Goal: Use online tool/utility: Utilize a website feature to perform a specific function

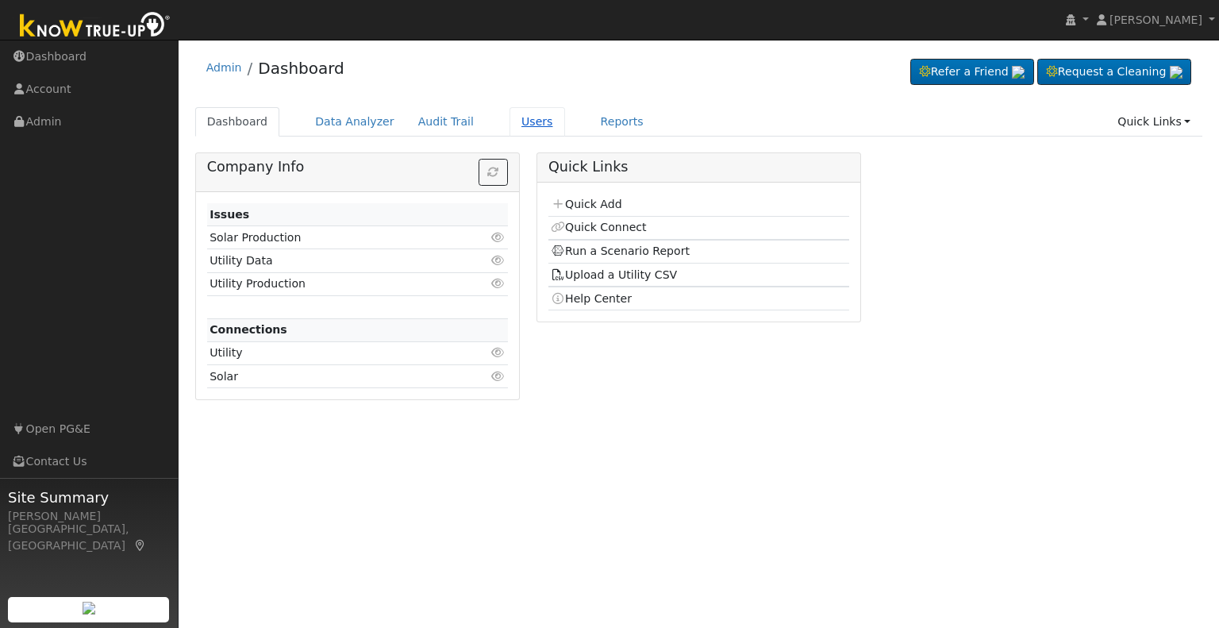
click at [510, 120] on link "Users" at bounding box center [538, 121] width 56 height 29
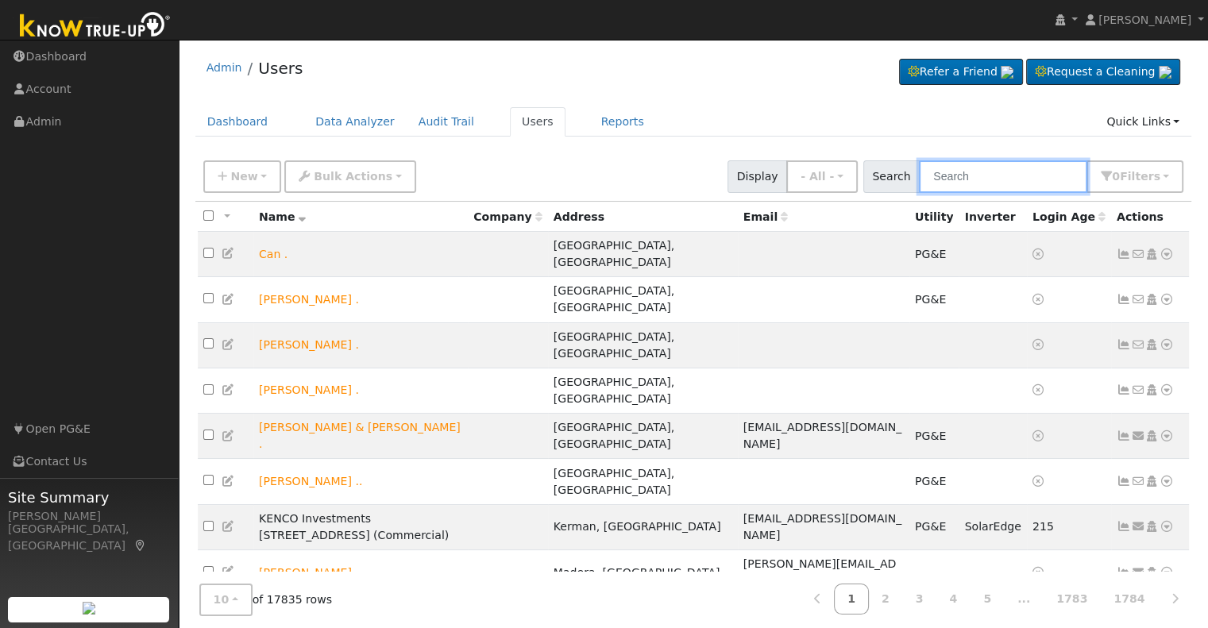
click at [998, 178] on input "text" at bounding box center [1003, 176] width 168 height 33
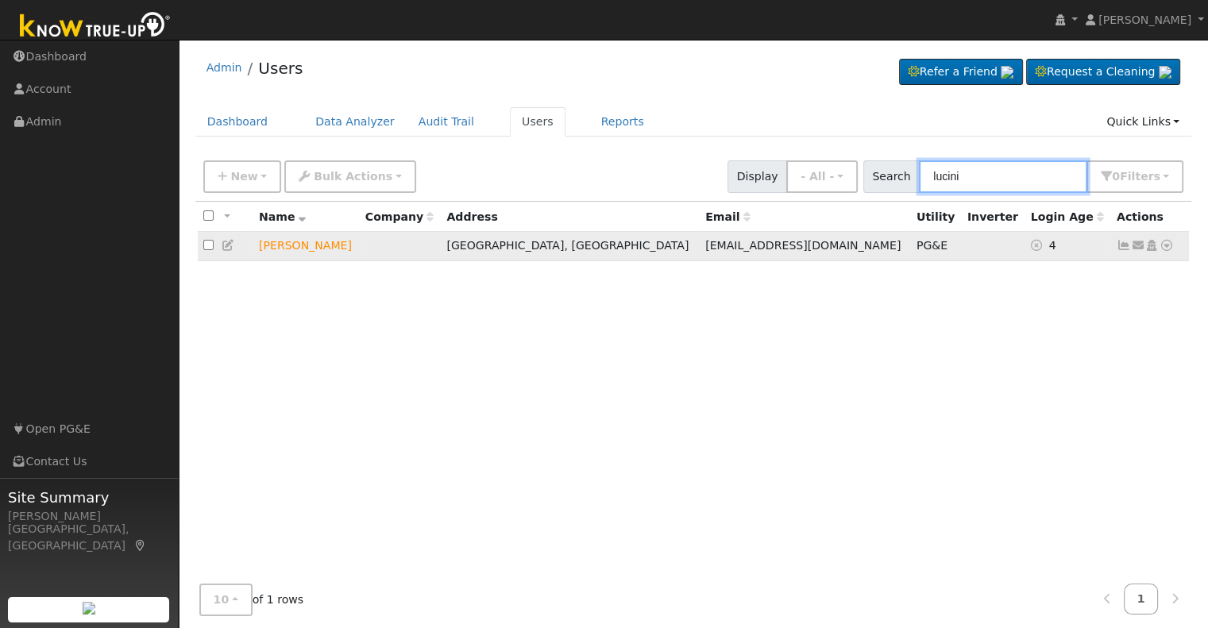
type input "lucini"
click at [1166, 246] on icon at bounding box center [1166, 245] width 14 height 11
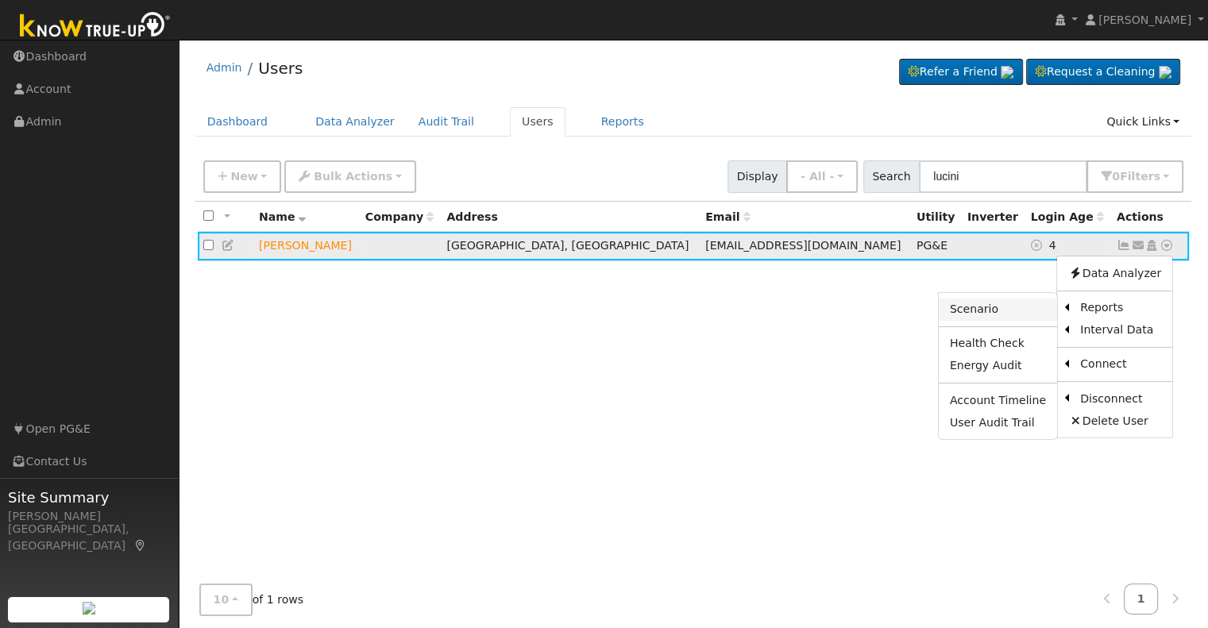
click at [1002, 311] on link "Scenario" at bounding box center [997, 310] width 118 height 22
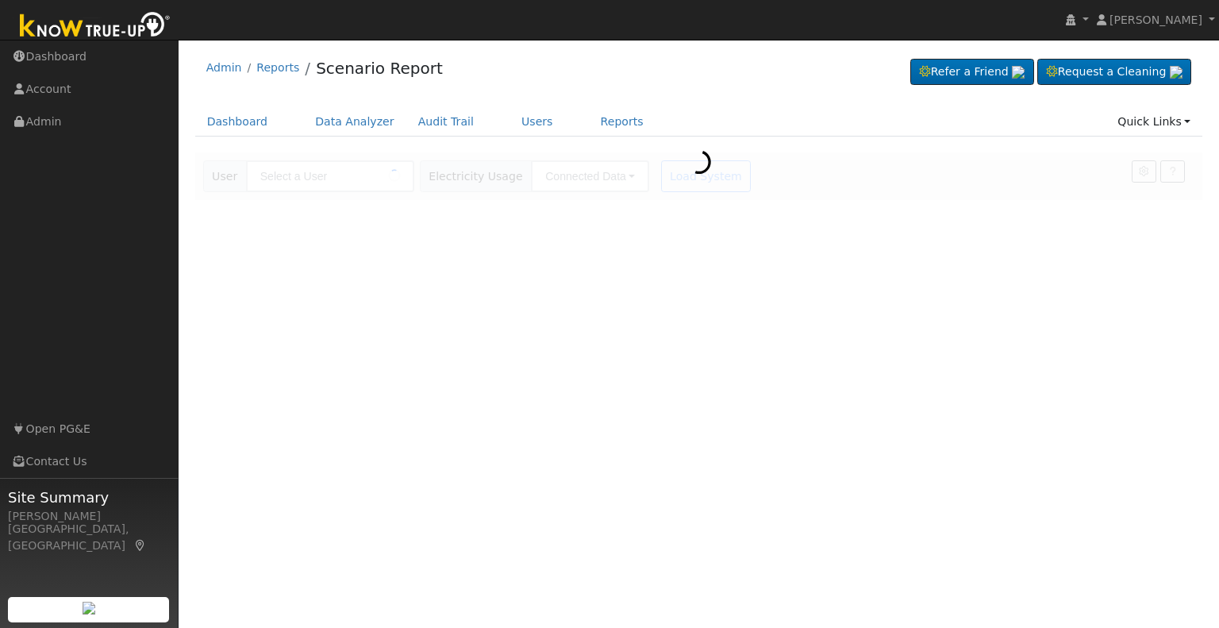
type input "[PERSON_NAME]"
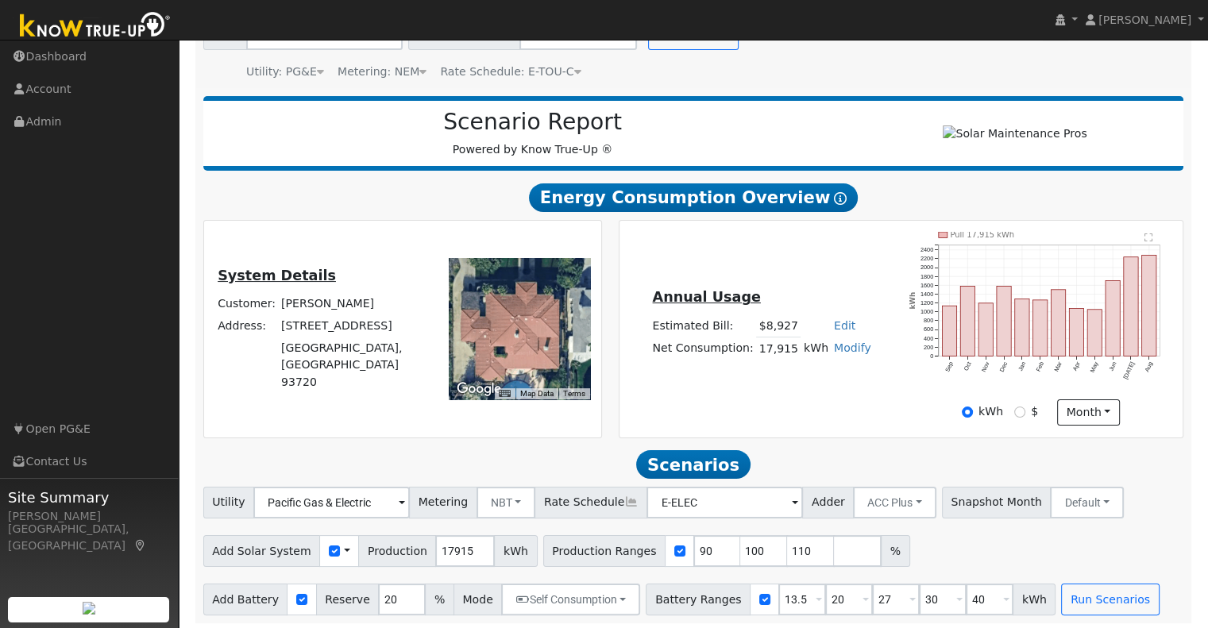
scroll to position [152, 0]
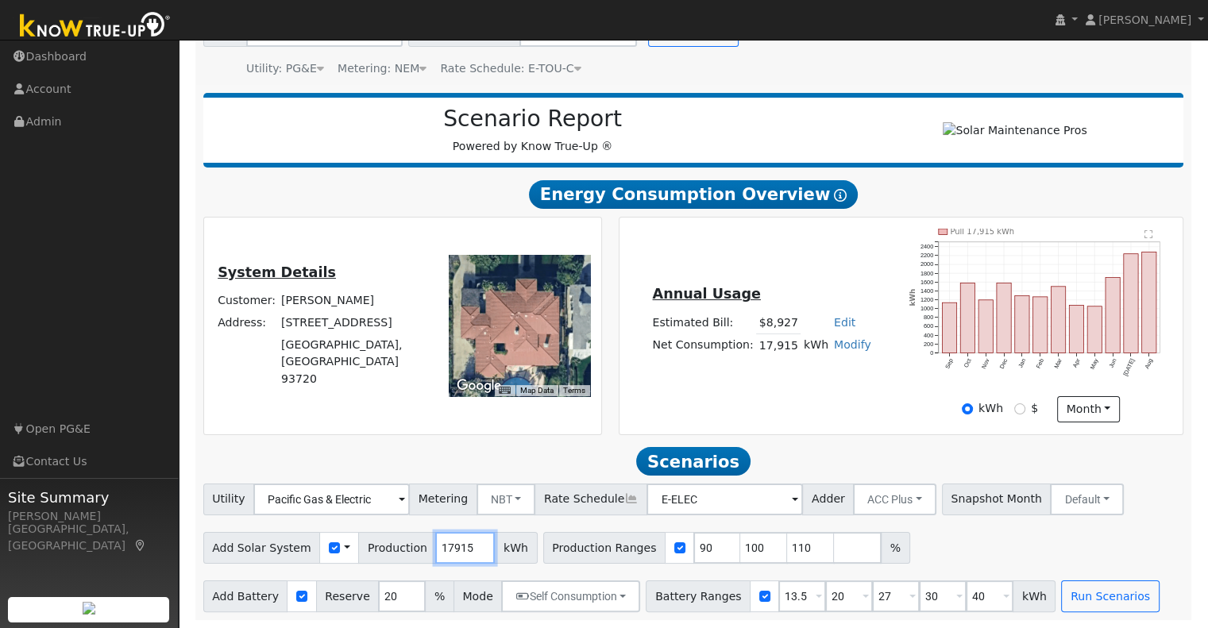
click at [439, 545] on input "17915" at bounding box center [465, 548] width 60 height 32
type input "20317"
click at [381, 599] on input "20" at bounding box center [402, 596] width 48 height 32
click at [381, 597] on input "20" at bounding box center [402, 596] width 48 height 32
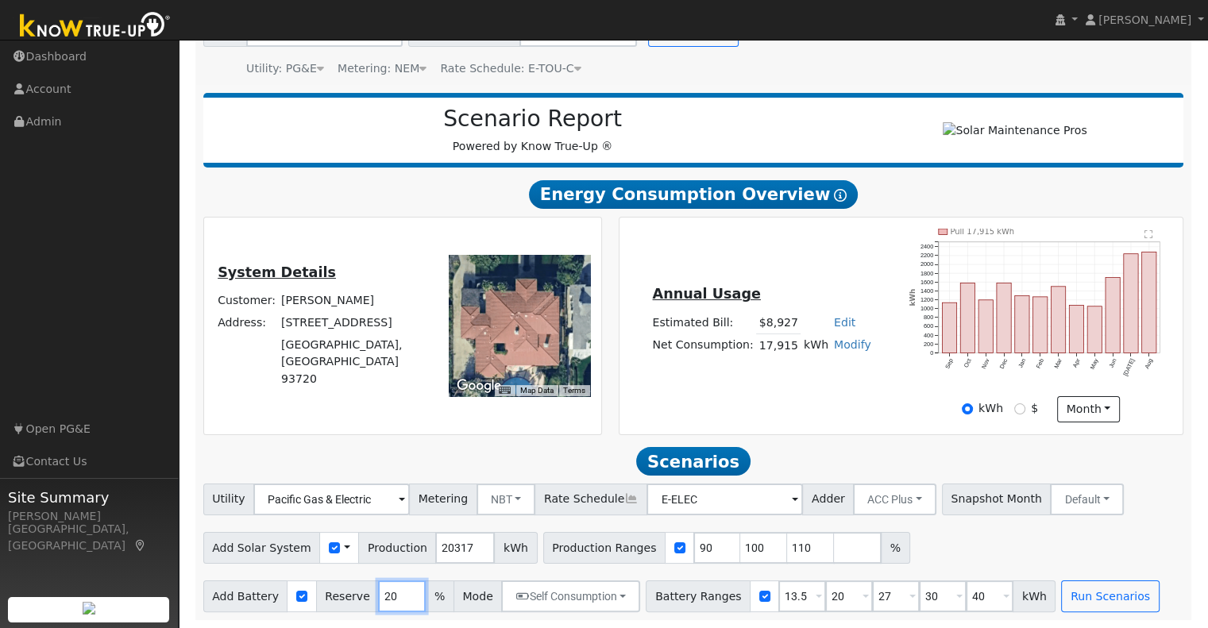
click at [385, 596] on input "20" at bounding box center [402, 596] width 48 height 32
click at [380, 596] on input "20" at bounding box center [402, 596] width 48 height 32
click at [380, 595] on input "20" at bounding box center [402, 596] width 48 height 32
type input "10"
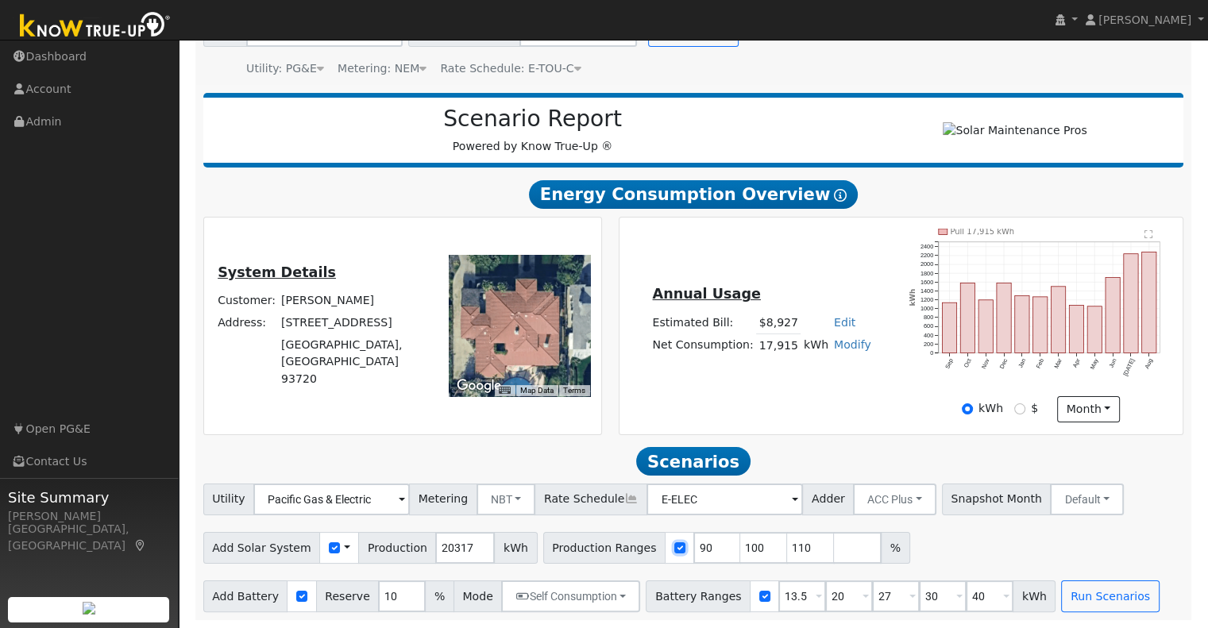
click at [674, 549] on input "checkbox" at bounding box center [679, 547] width 11 height 11
checkbox input "false"
click at [1073, 601] on button "Run Scenarios" at bounding box center [1110, 596] width 98 height 32
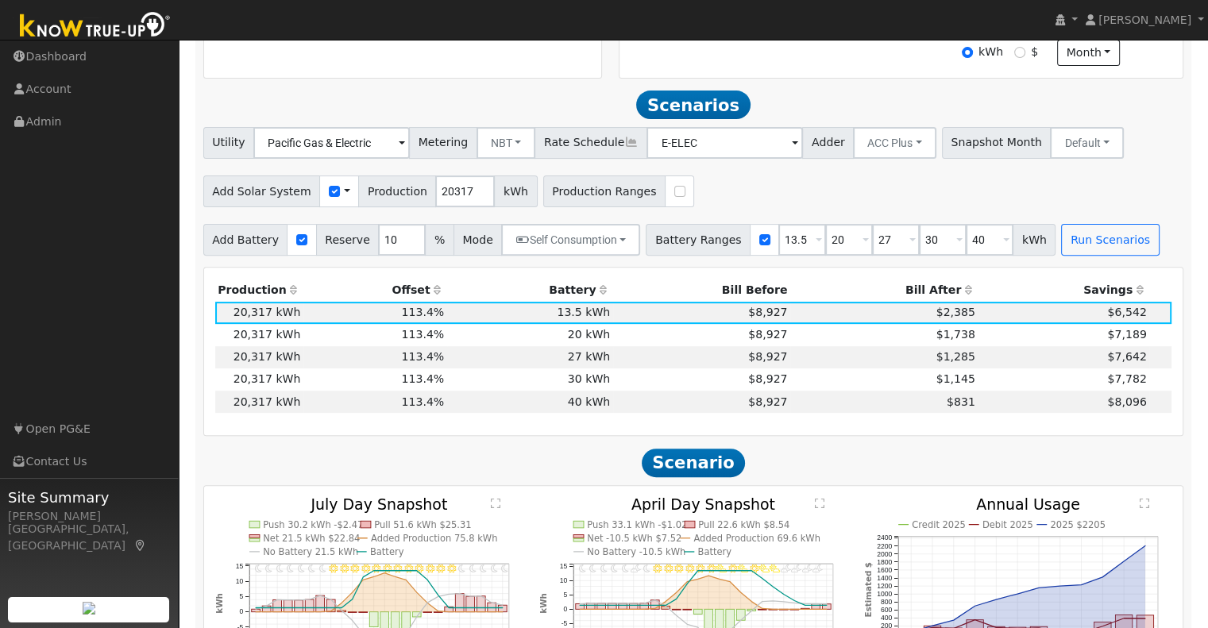
scroll to position [549, 0]
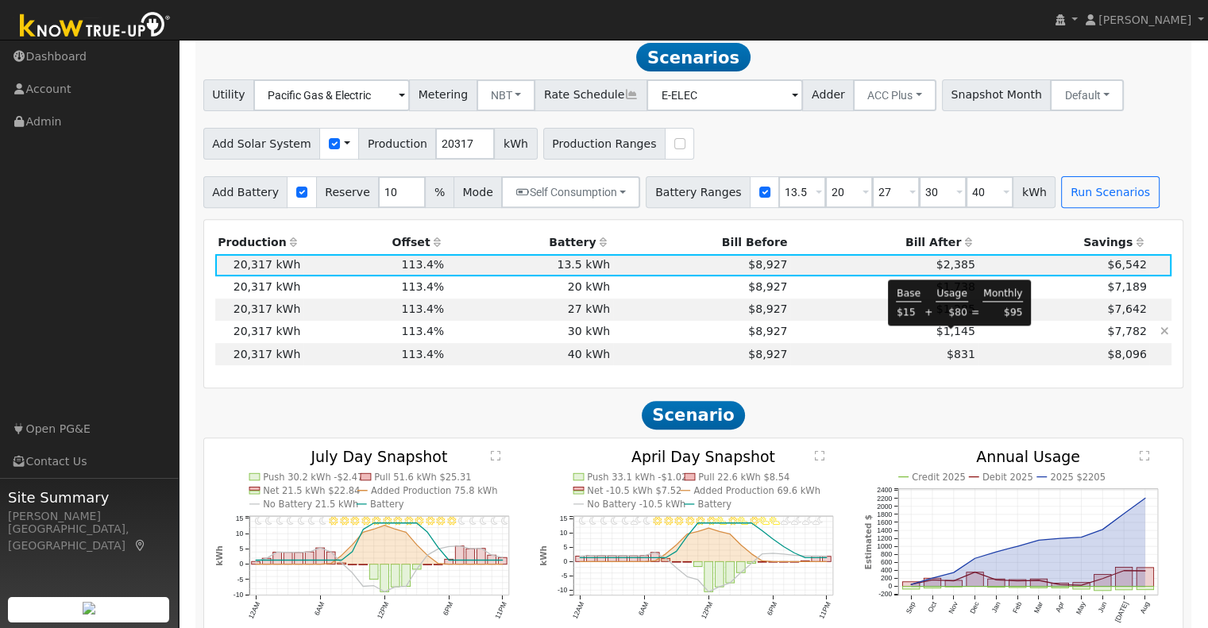
click at [953, 337] on span "$1,145" at bounding box center [955, 331] width 39 height 13
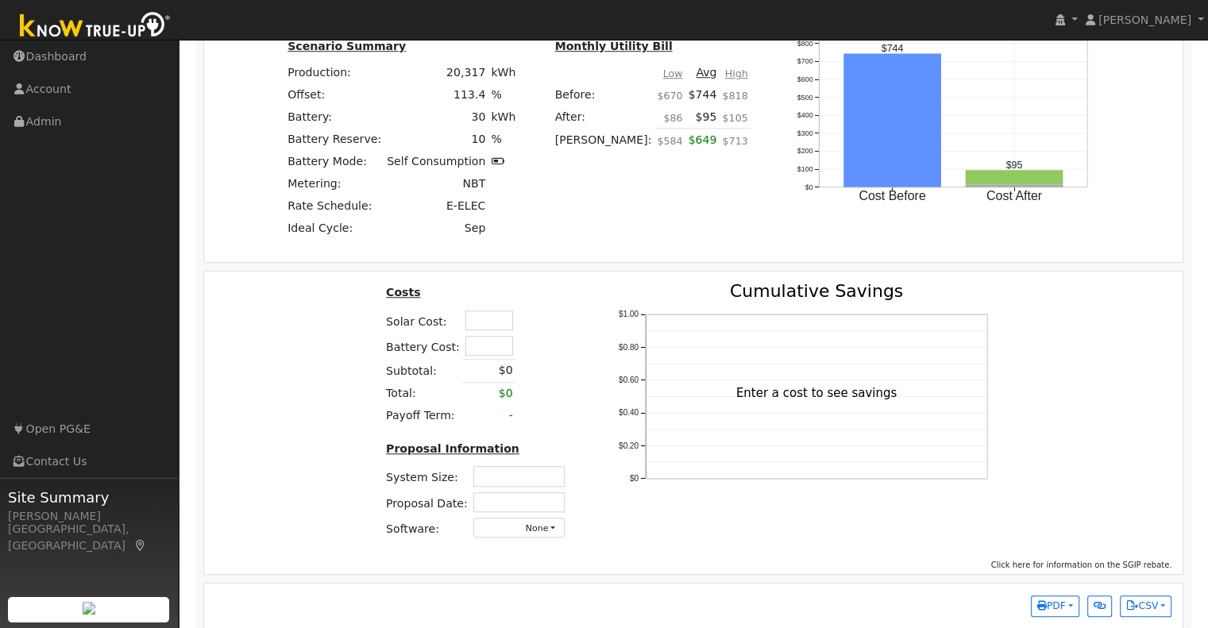
scroll to position [1264, 0]
click at [468, 322] on input "text" at bounding box center [489, 319] width 48 height 20
type input "$66,000"
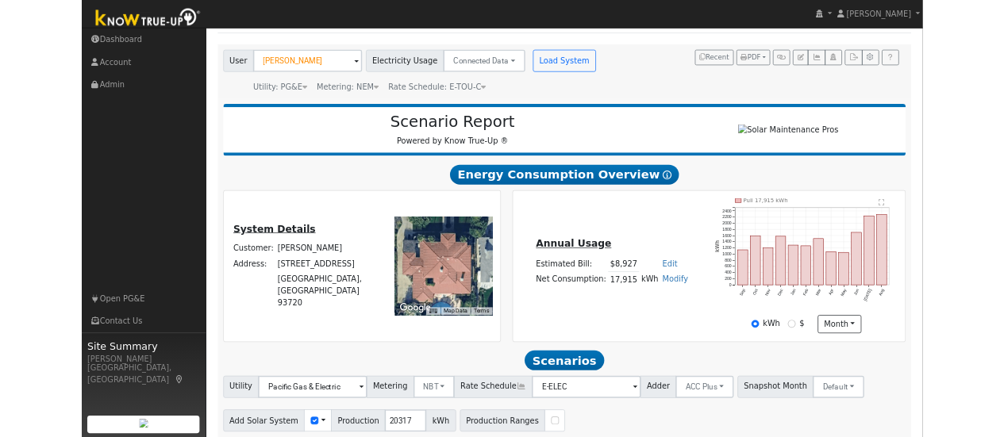
scroll to position [73, 0]
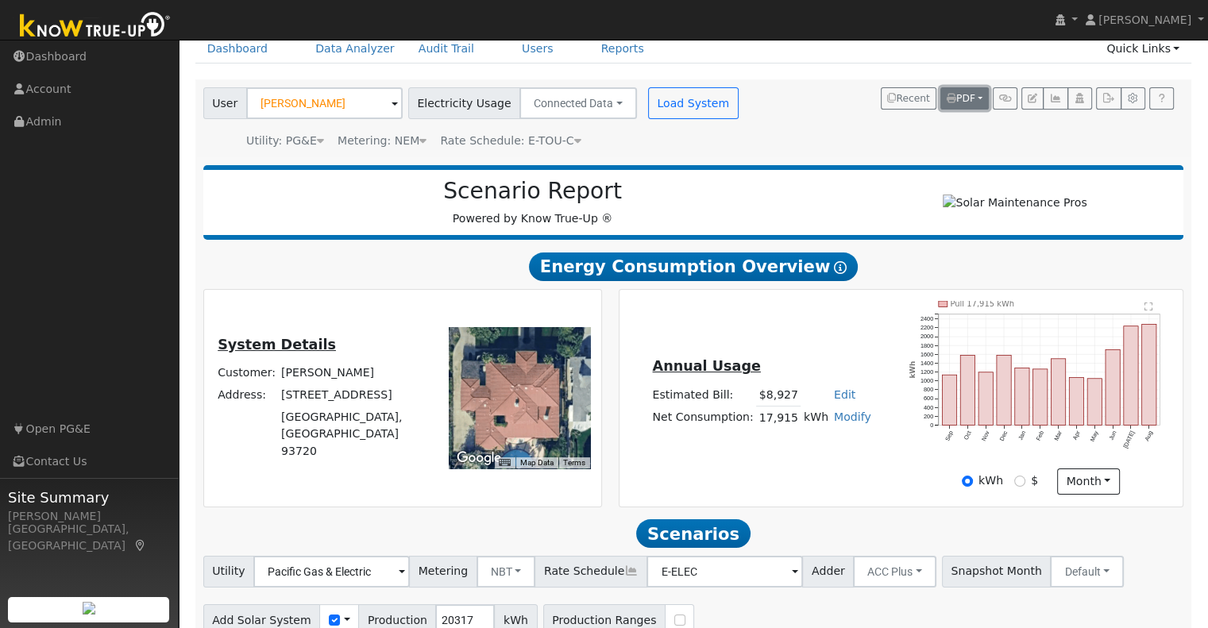
click at [976, 96] on button "PDF" at bounding box center [964, 98] width 48 height 22
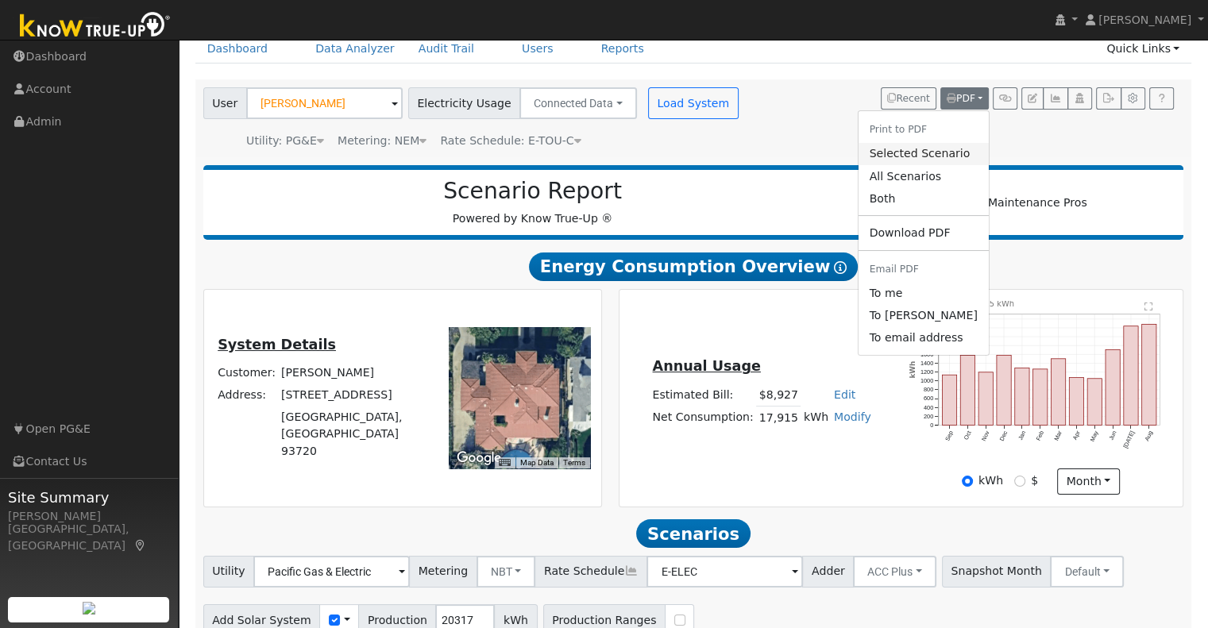
click at [922, 156] on link "Selected Scenario" at bounding box center [922, 154] width 130 height 22
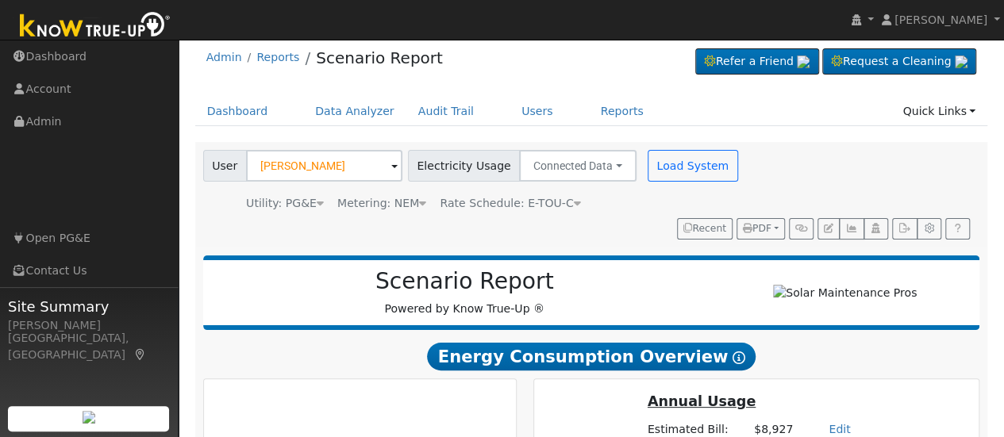
scroll to position [0, 0]
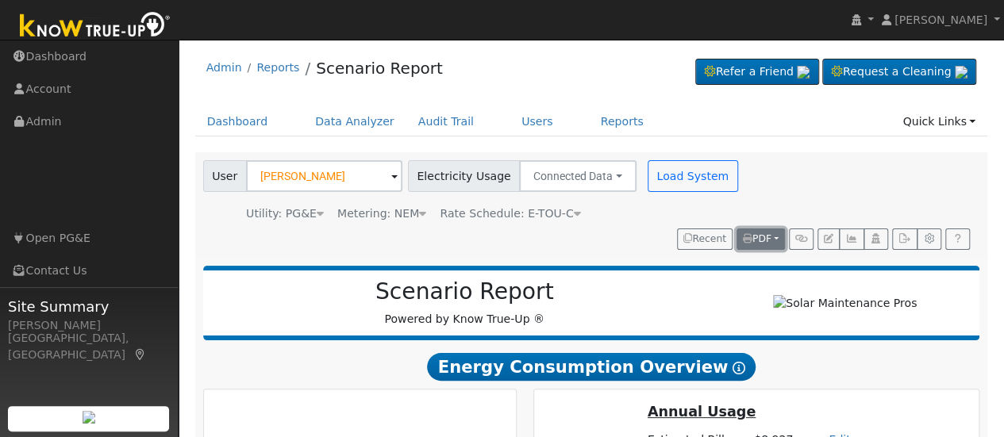
click at [780, 242] on button "PDF" at bounding box center [761, 240] width 48 height 22
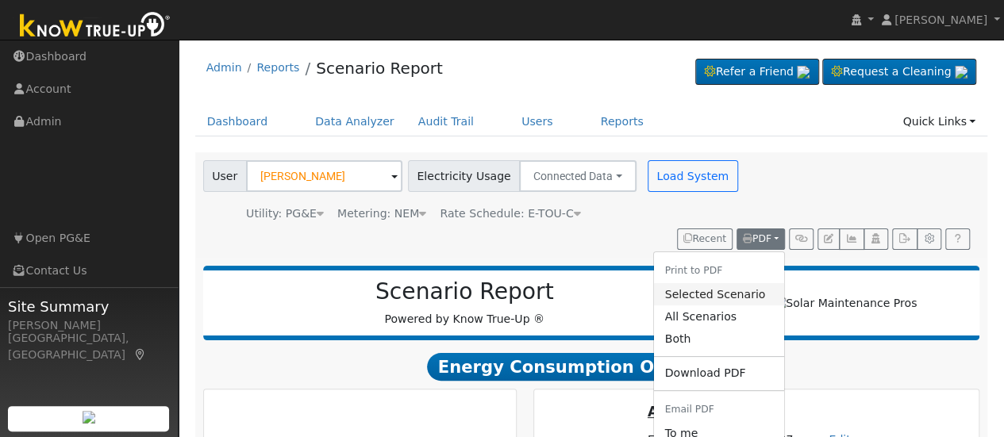
click at [738, 296] on link "Selected Scenario" at bounding box center [718, 294] width 130 height 22
